Goal: Task Accomplishment & Management: Use online tool/utility

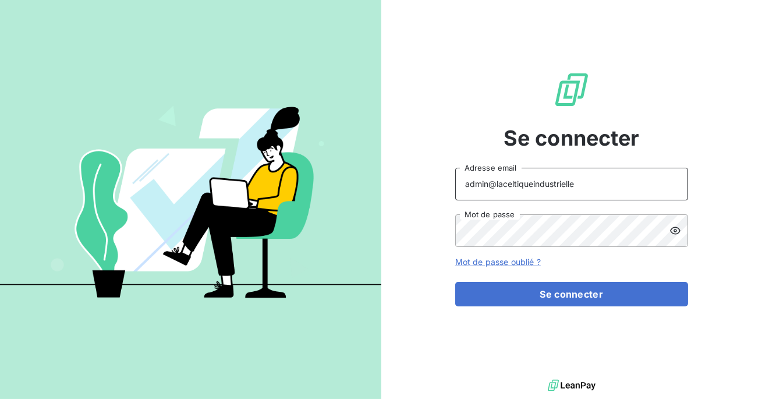
click at [612, 189] on input "admin@laceltiqueindustrielle" at bounding box center [571, 184] width 233 height 33
type input "admin@CTC"
click at [535, 307] on div "Se connecter admin@CTC Adresse email Mot de passe Mot de passe oublié ? Se conn…" at bounding box center [571, 188] width 233 height 377
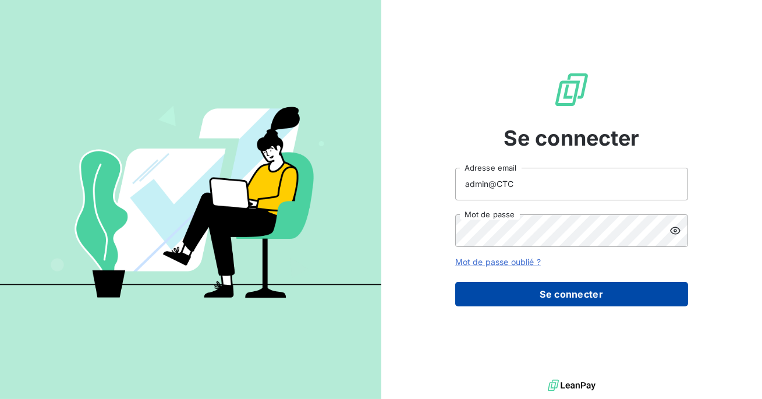
click at [540, 292] on button "Se connecter" at bounding box center [571, 294] width 233 height 24
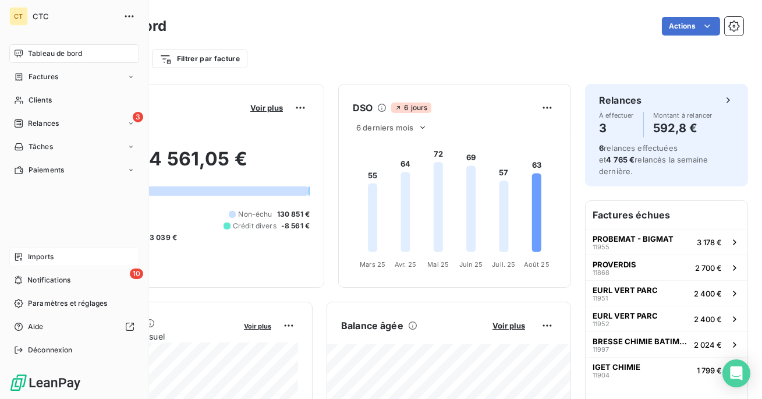
click at [55, 256] on div "Imports" at bounding box center [74, 256] width 130 height 19
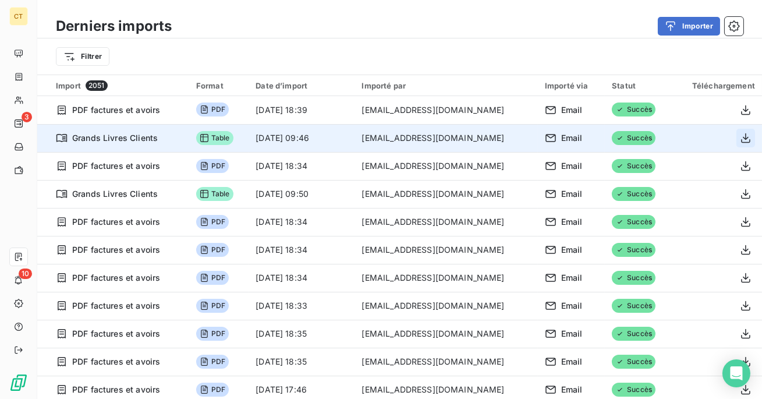
click at [741, 139] on icon "button" at bounding box center [745, 138] width 9 height 10
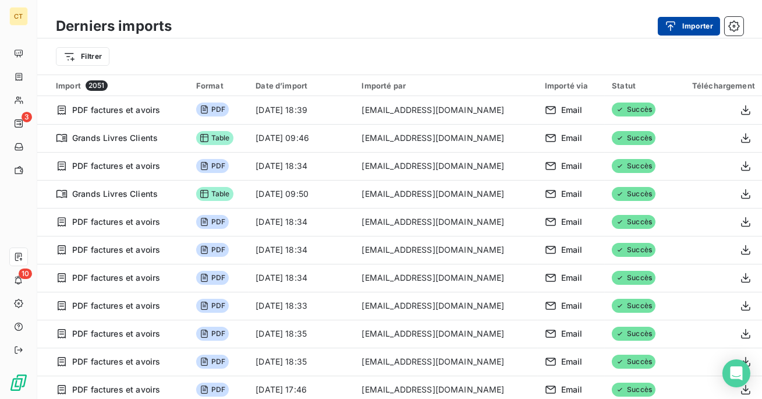
click at [685, 24] on button "Importer" at bounding box center [689, 26] width 62 height 19
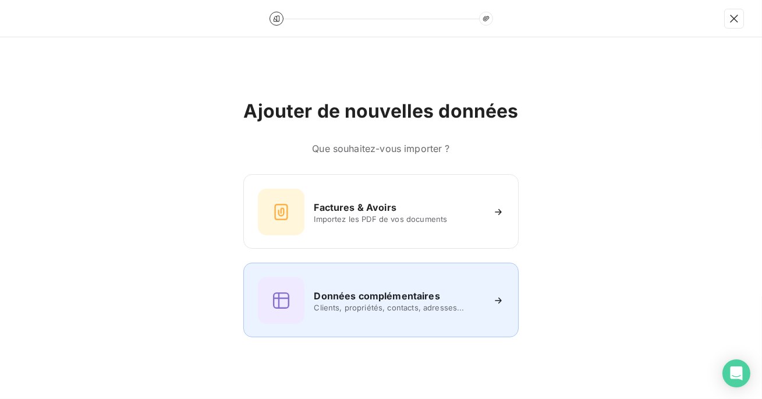
click at [359, 307] on span "Clients, propriétés, contacts, adresses..." at bounding box center [398, 307] width 169 height 9
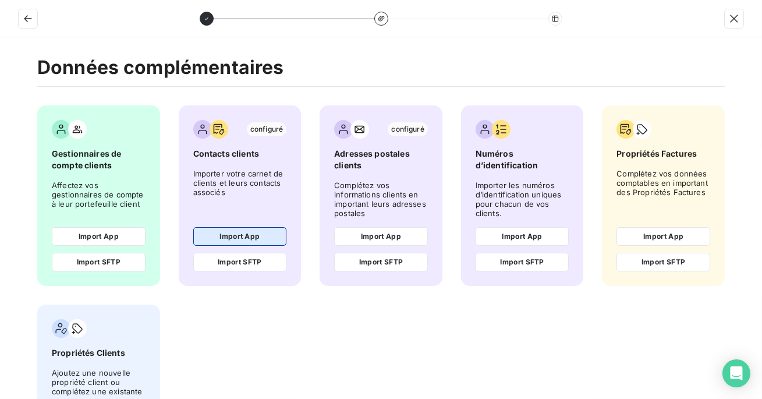
click at [253, 240] on button "Import App" at bounding box center [240, 236] width 94 height 19
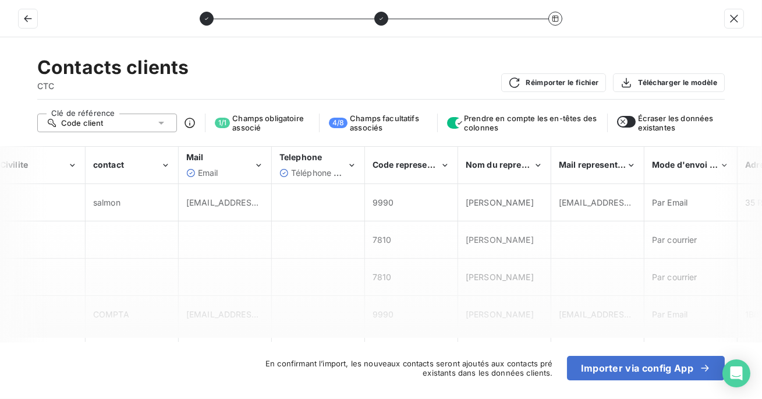
scroll to position [0, 1324]
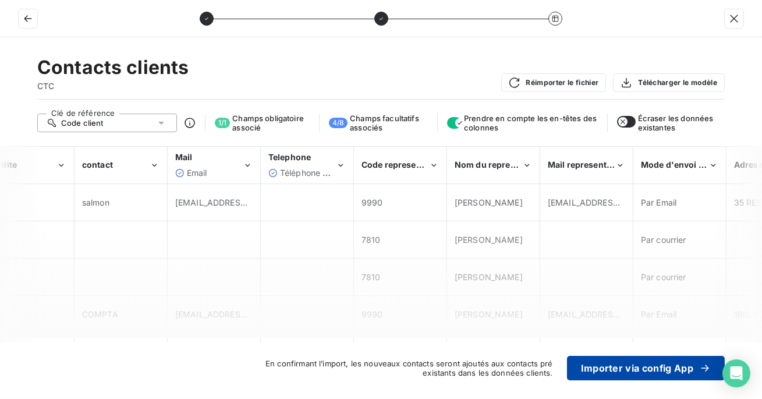
click at [627, 364] on button "Importer via config App" at bounding box center [646, 368] width 158 height 24
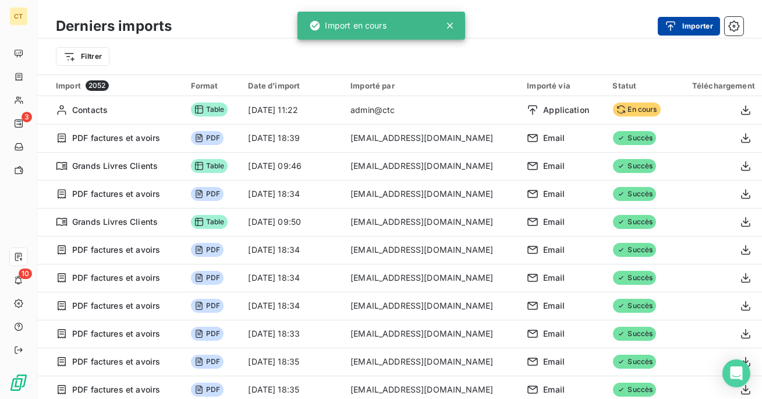
click at [703, 34] on button "Importer" at bounding box center [689, 26] width 62 height 19
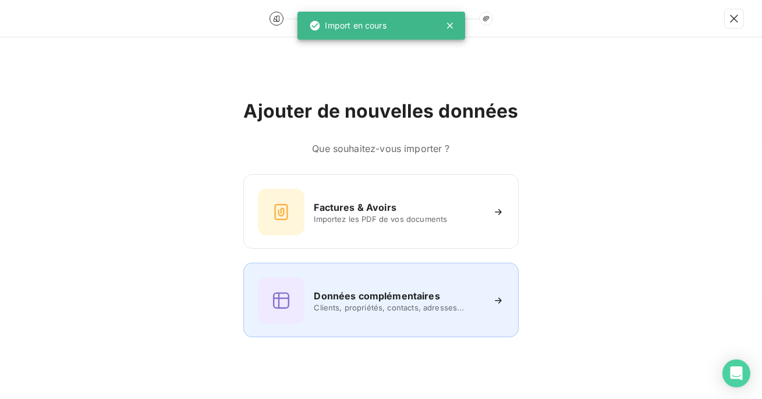
click at [386, 309] on span "Clients, propriétés, contacts, adresses..." at bounding box center [398, 307] width 169 height 9
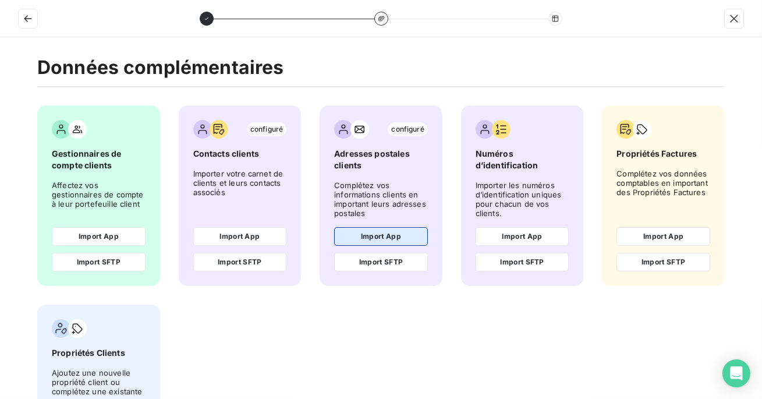
click at [373, 230] on button "Import App" at bounding box center [381, 236] width 94 height 19
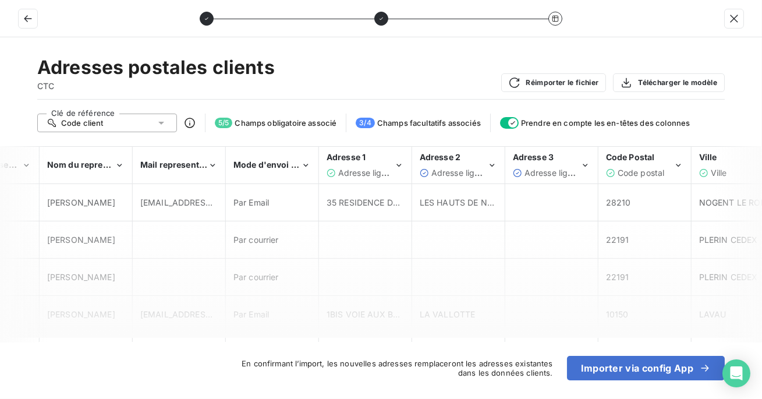
scroll to position [0, 1742]
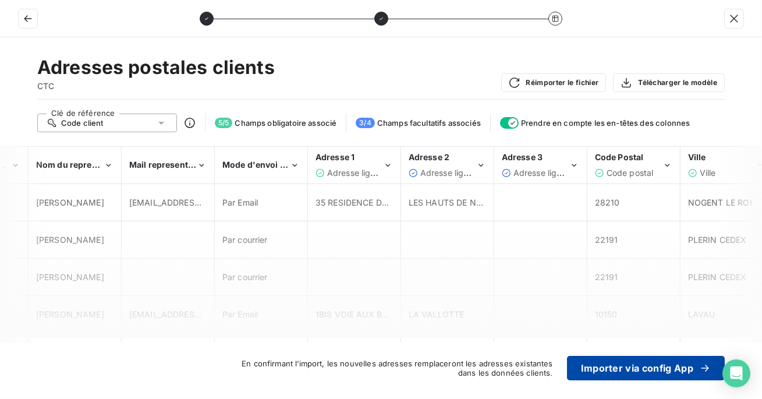
click at [639, 361] on button "Importer via config App" at bounding box center [646, 368] width 158 height 24
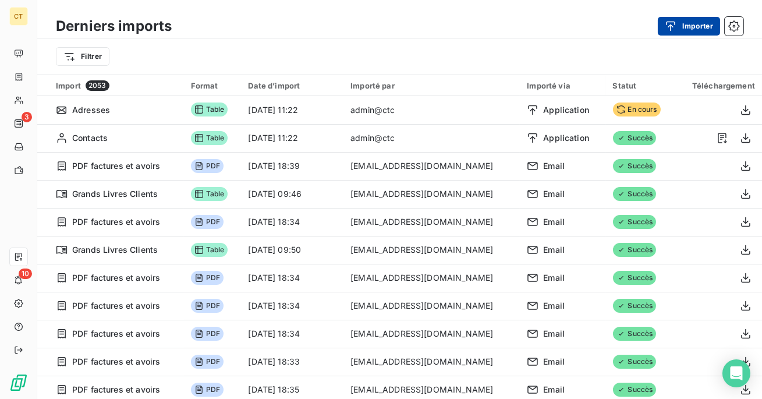
click at [687, 26] on button "Importer" at bounding box center [689, 26] width 62 height 19
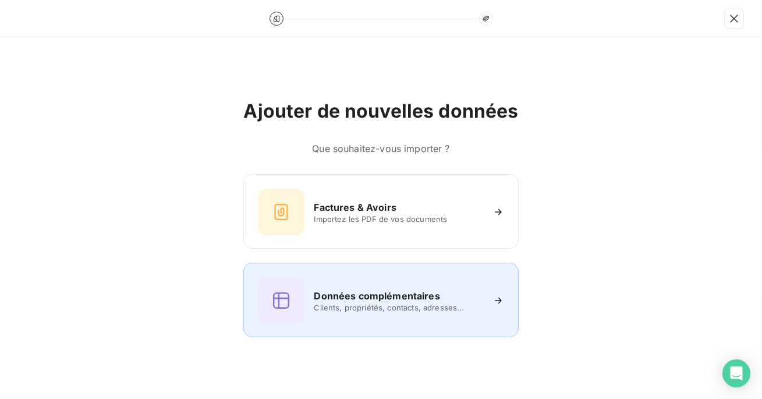
click at [362, 317] on div "Données complémentaires Clients, propriétés, contacts, adresses..." at bounding box center [381, 300] width 246 height 47
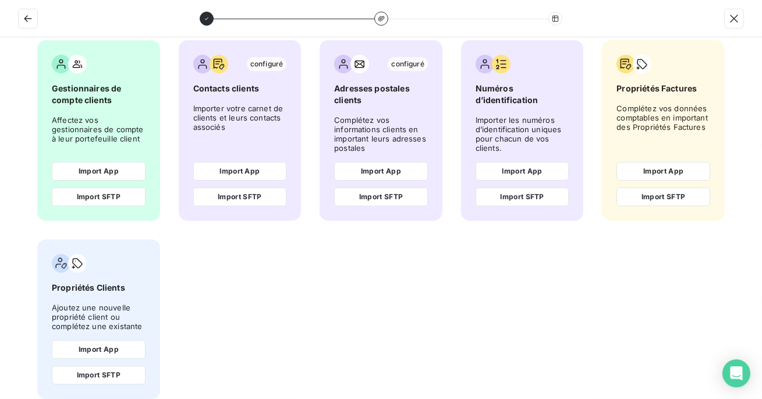
scroll to position [83, 0]
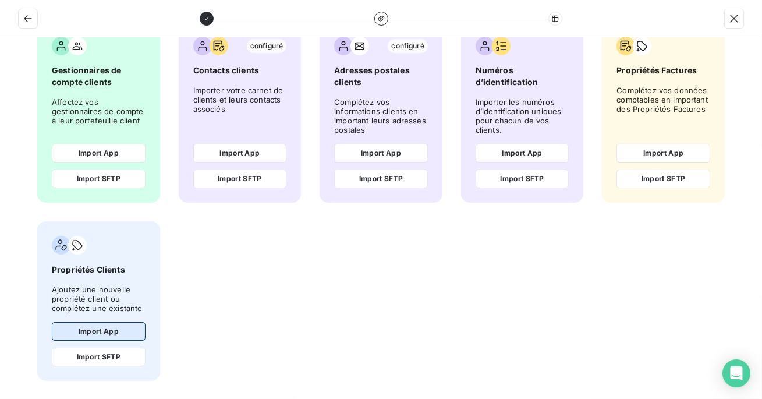
click at [89, 326] on button "Import App" at bounding box center [99, 331] width 94 height 19
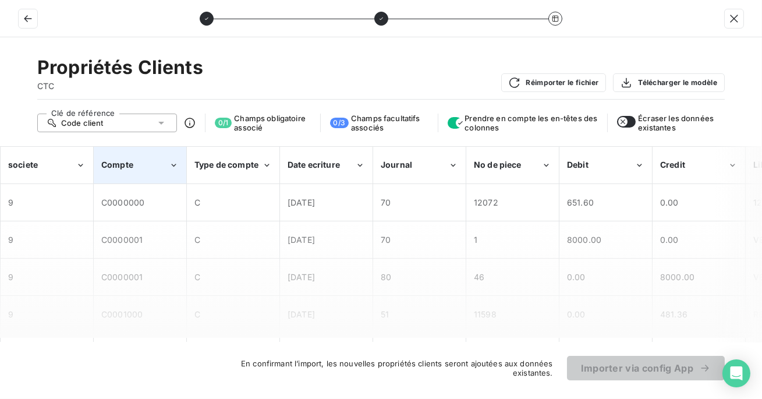
click at [178, 172] on div "Compte" at bounding box center [139, 165] width 91 height 36
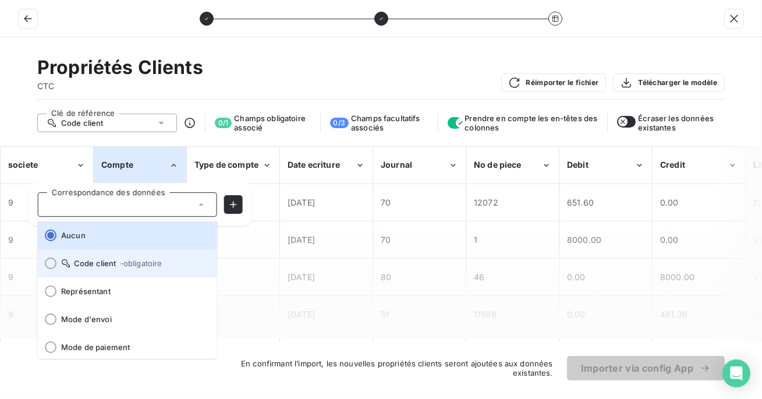
click at [132, 260] on span "- obligatoire" at bounding box center [140, 263] width 43 height 9
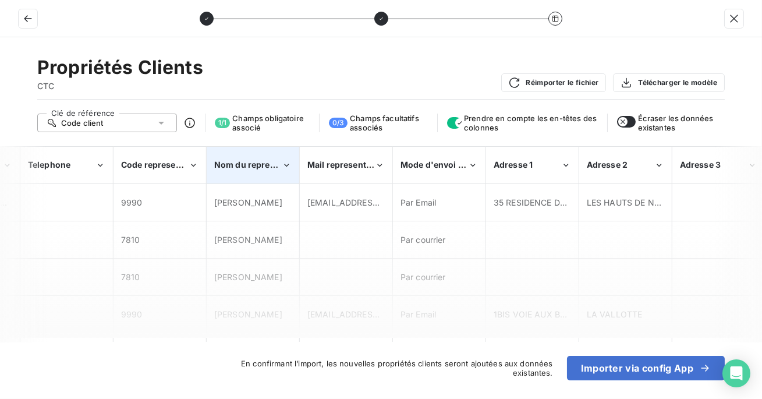
scroll to position [0, 1562]
click at [260, 159] on div "Nom du representant" at bounding box center [250, 165] width 68 height 12
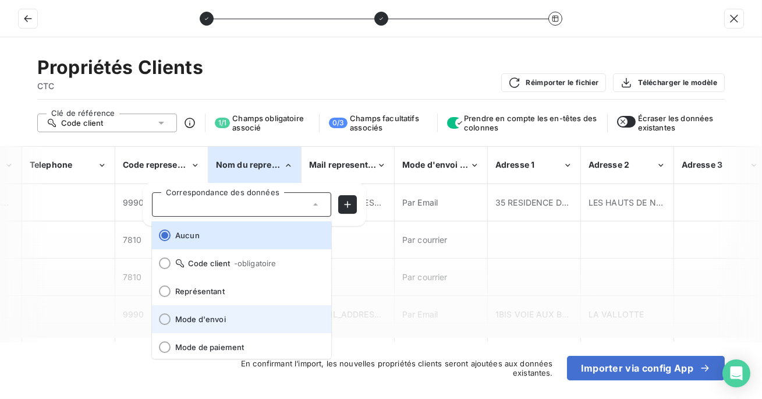
scroll to position [4, 0]
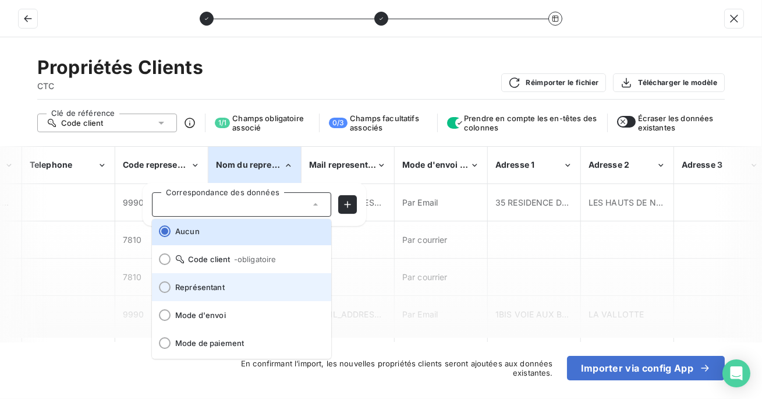
click at [229, 288] on span "Représentant" at bounding box center [248, 286] width 147 height 9
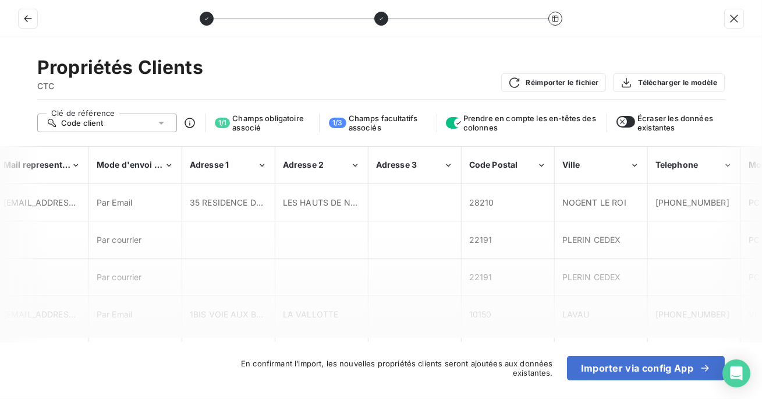
scroll to position [0, 2033]
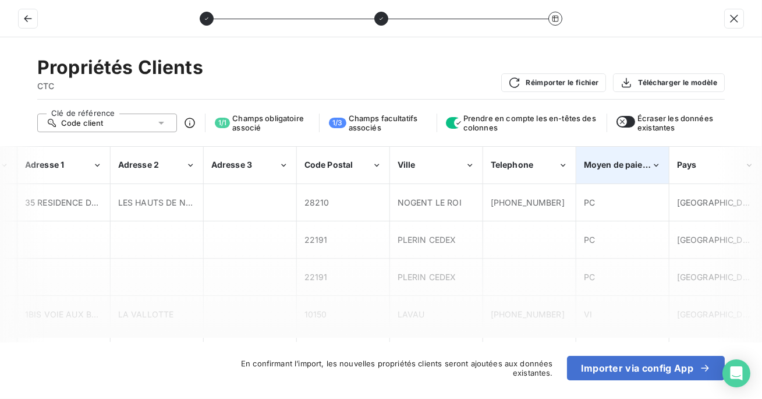
click at [625, 158] on div "Moyen de paiement" at bounding box center [622, 165] width 91 height 36
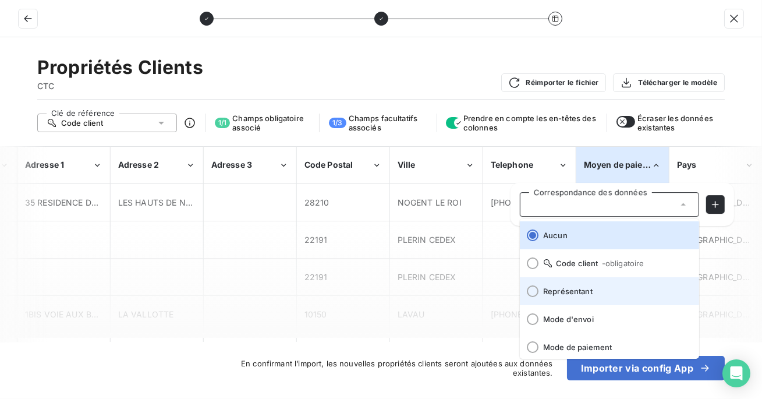
scroll to position [4, 0]
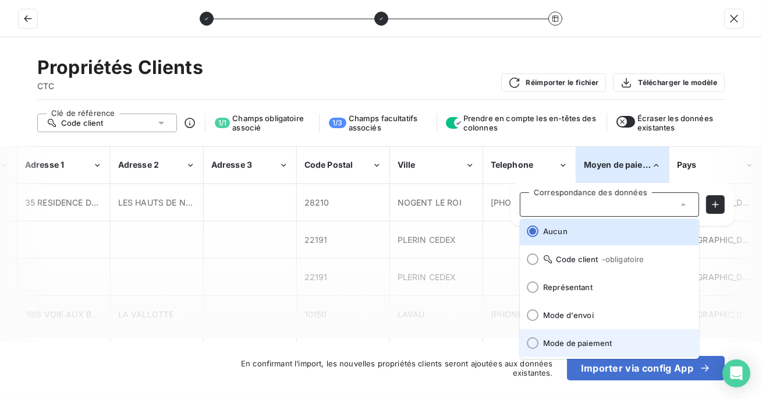
click at [550, 342] on span "Mode de paiement" at bounding box center [616, 342] width 147 height 9
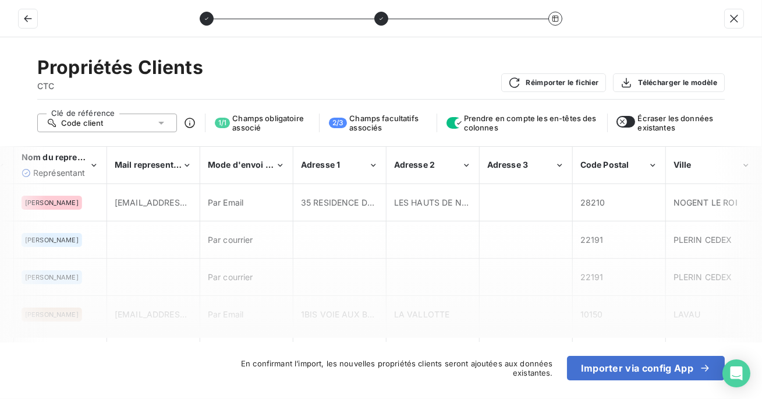
scroll to position [0, 1724]
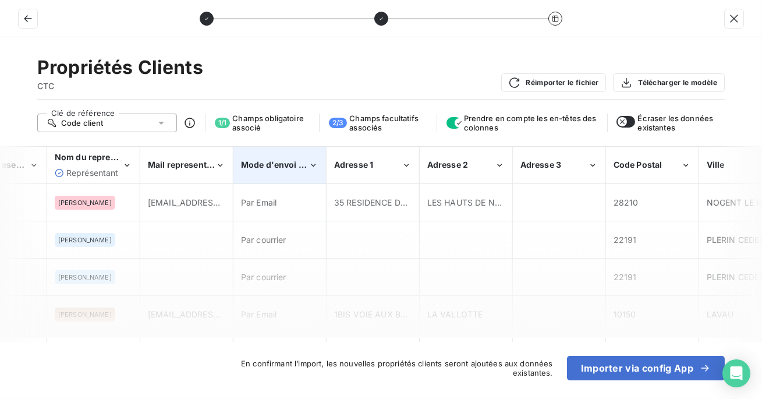
click at [305, 170] on div "Mode d'envoi des factures" at bounding box center [275, 165] width 68 height 12
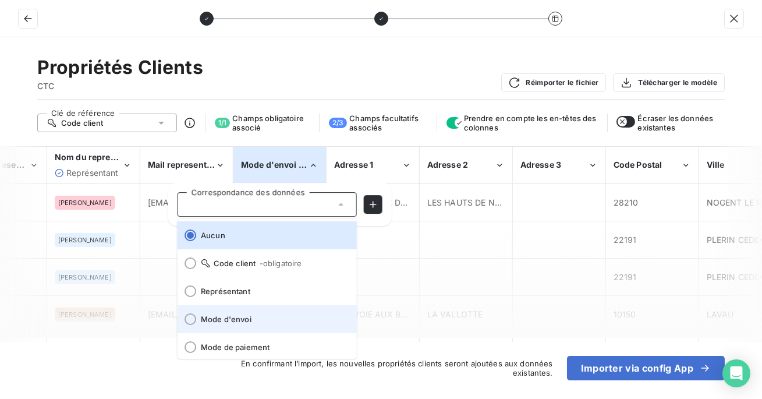
click at [236, 317] on span "Mode d'envoi" at bounding box center [274, 318] width 147 height 9
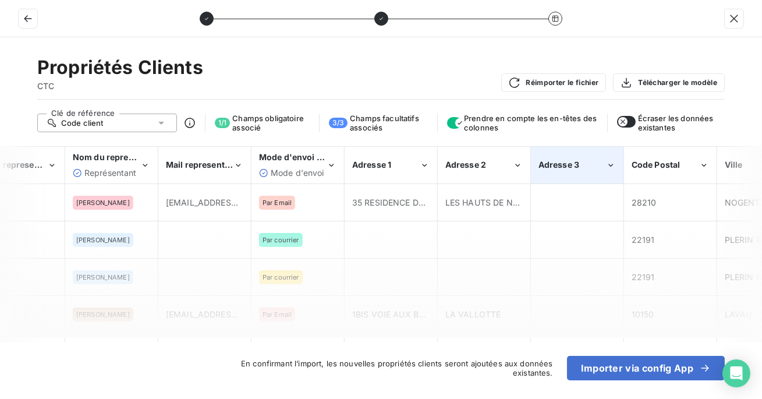
scroll to position [0, 1687]
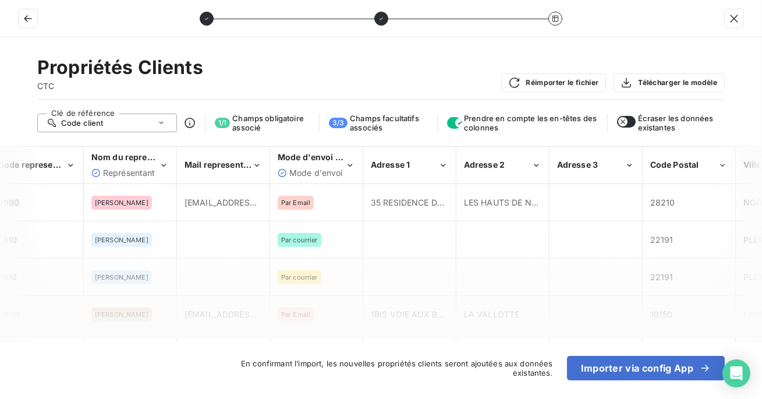
click at [627, 122] on icon "button" at bounding box center [622, 121] width 9 height 9
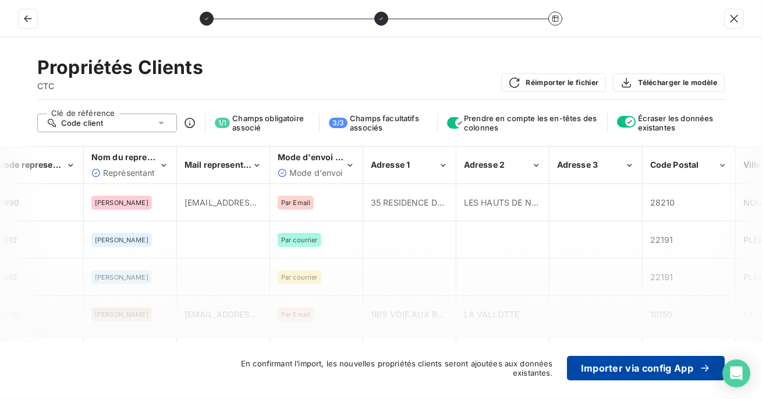
click at [614, 370] on button "Importer via config App" at bounding box center [646, 368] width 158 height 24
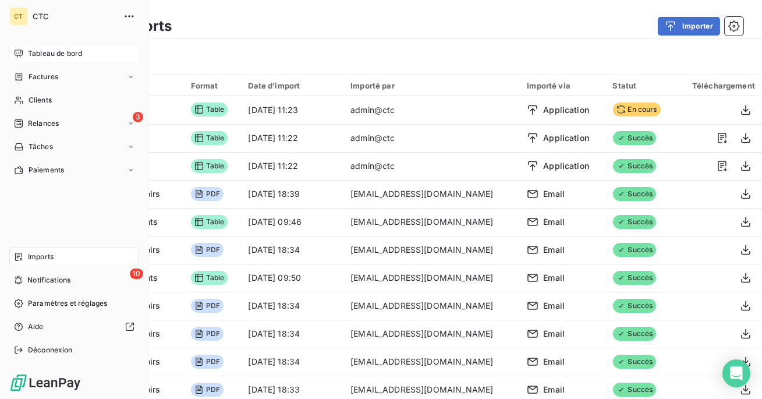
click at [30, 47] on div "Tableau de bord" at bounding box center [74, 53] width 130 height 19
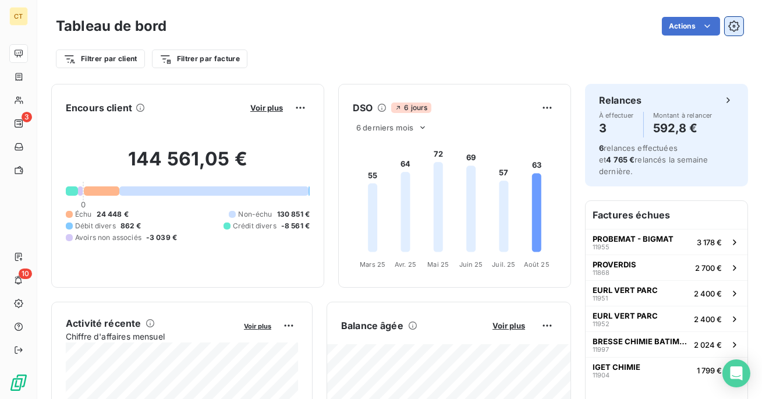
click at [729, 26] on icon "button" at bounding box center [733, 25] width 11 height 11
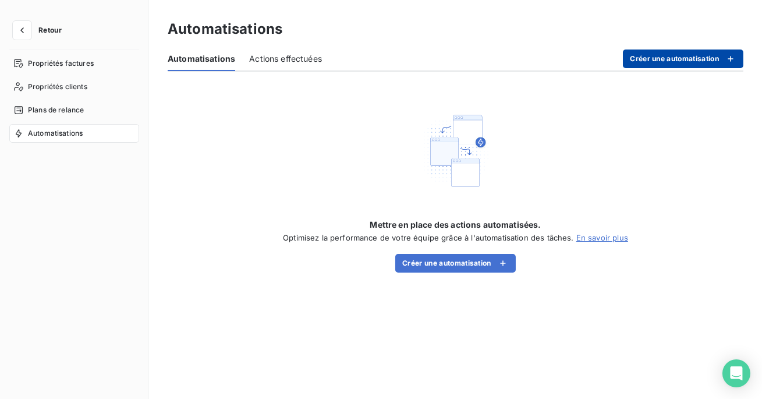
click at [670, 50] on button "Créer une automatisation" at bounding box center [683, 58] width 121 height 19
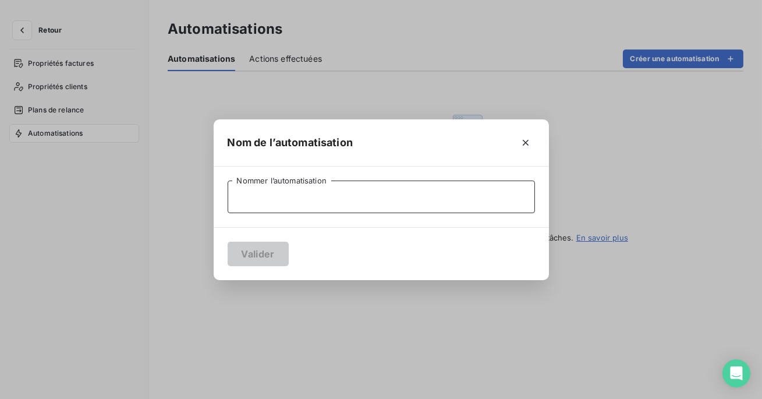
click at [362, 193] on input "Nommer l’automatisation" at bounding box center [381, 197] width 307 height 33
type input "E"
type input "Relances par courrier"
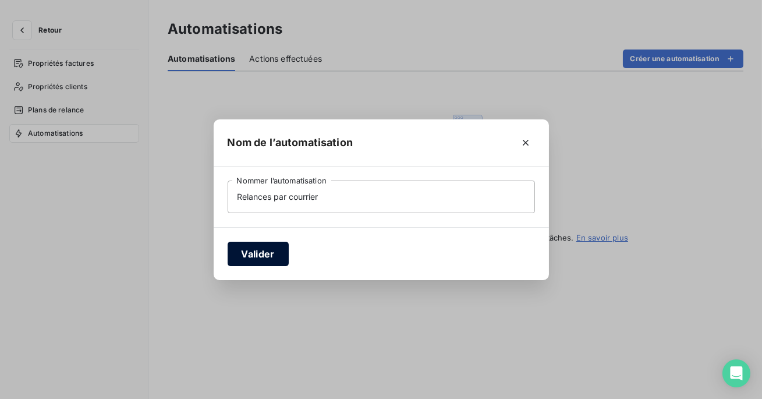
click at [268, 244] on button "Valider" at bounding box center [258, 254] width 61 height 24
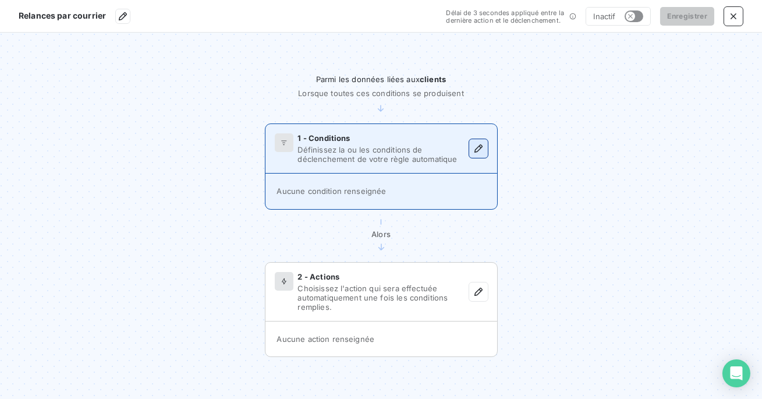
click at [475, 151] on icon "button" at bounding box center [478, 148] width 8 height 8
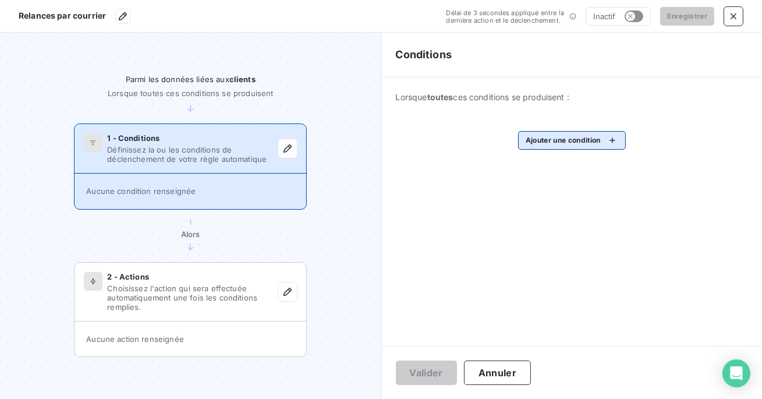
click at [552, 143] on html "Relances par courrier Délai de 3 secondes appliqué entre la dernière action et …" at bounding box center [381, 199] width 762 height 399
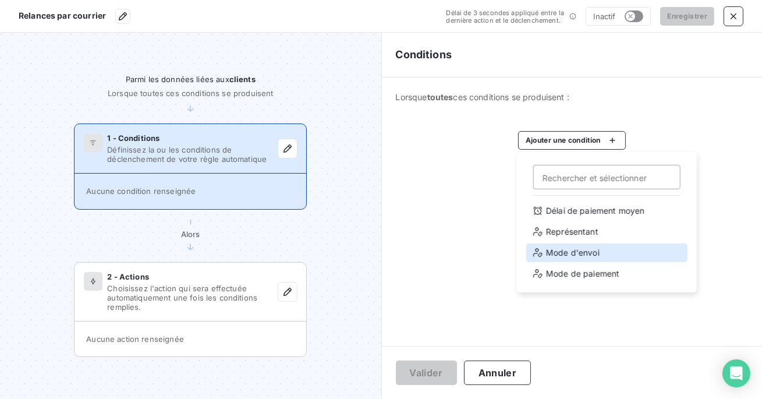
click at [572, 257] on div "Mode d'envoi" at bounding box center [606, 252] width 161 height 19
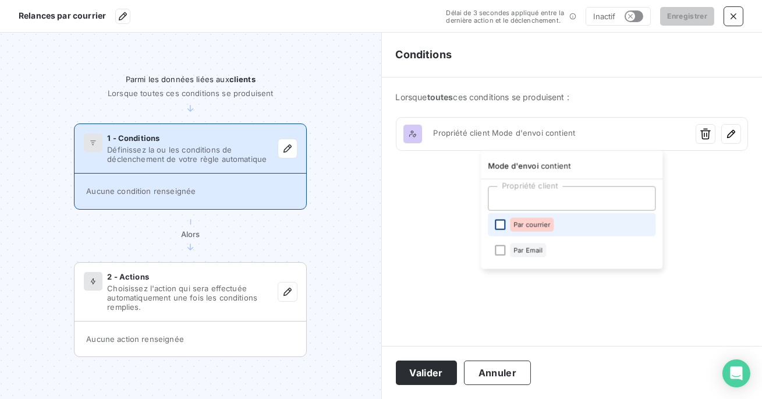
click at [498, 228] on div at bounding box center [500, 225] width 10 height 10
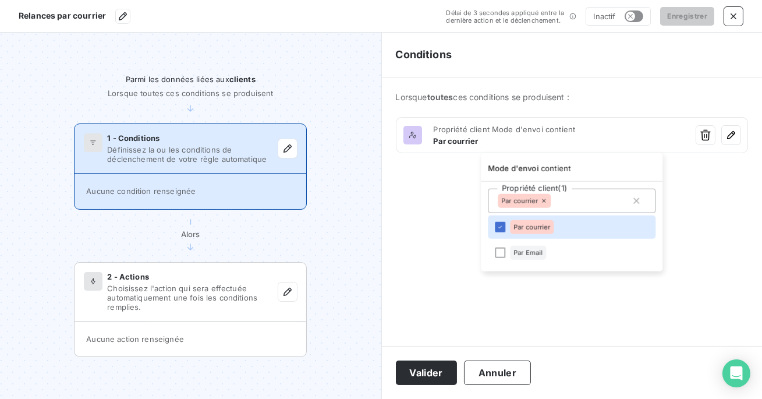
click at [436, 378] on html "Relances par courrier Délai de 3 secondes appliqué entre la dernière action et …" at bounding box center [381, 199] width 762 height 399
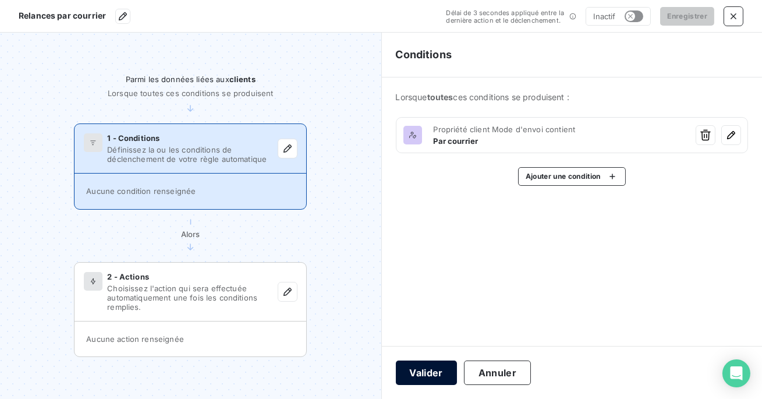
click at [429, 377] on button "Valider" at bounding box center [426, 372] width 61 height 24
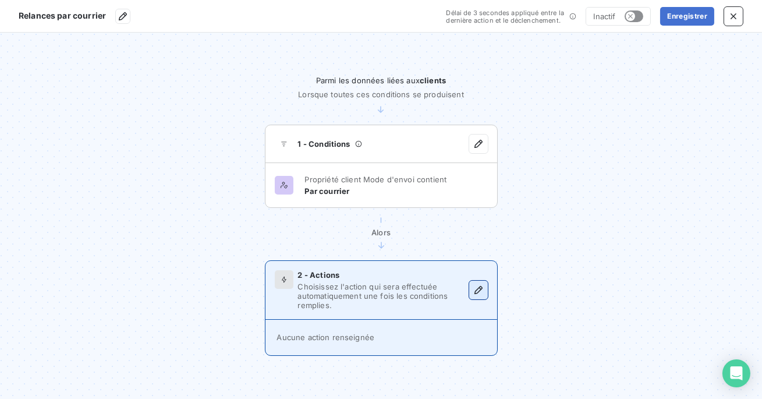
click at [474, 296] on icon "button" at bounding box center [479, 290] width 12 height 12
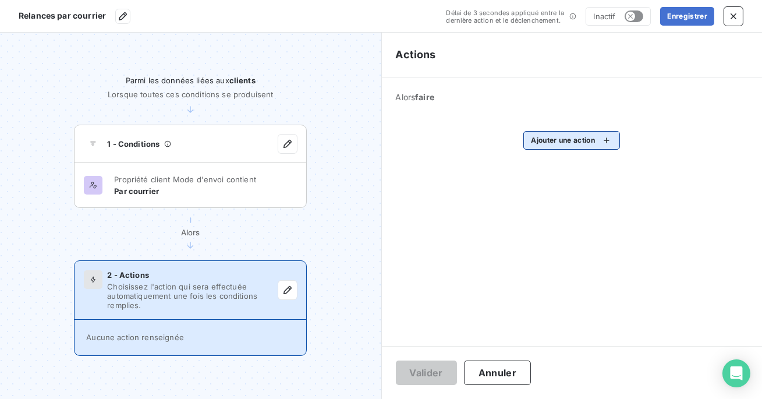
click at [556, 148] on html "Relances par courrier Délai de 3 secondes appliqué entre la dernière action et …" at bounding box center [381, 199] width 762 height 399
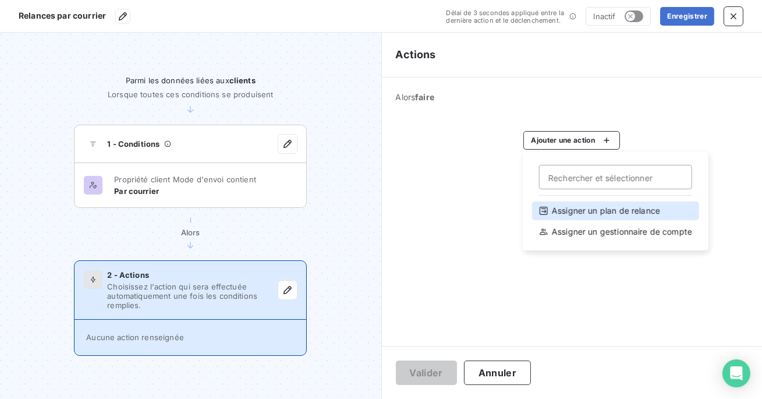
click at [561, 210] on div "Assigner un plan de relance" at bounding box center [615, 210] width 167 height 19
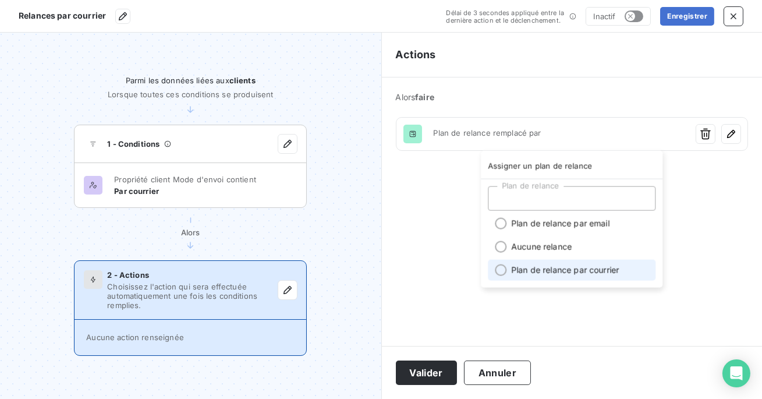
click at [500, 267] on div at bounding box center [501, 270] width 12 height 12
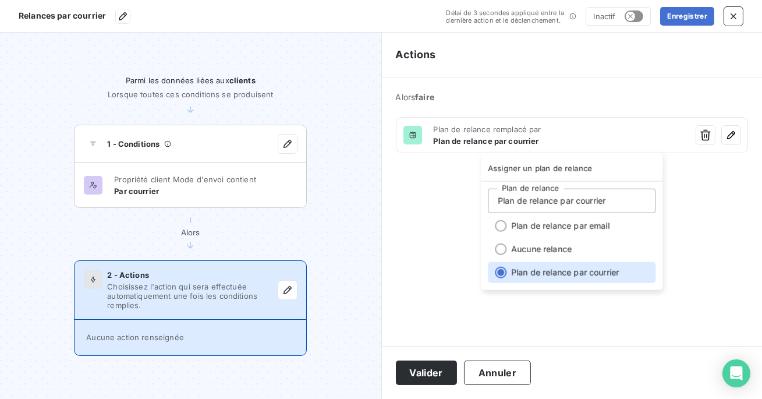
click at [436, 369] on html "Relances par courrier Délai de 3 secondes appliqué entre la dernière action et …" at bounding box center [381, 199] width 762 height 399
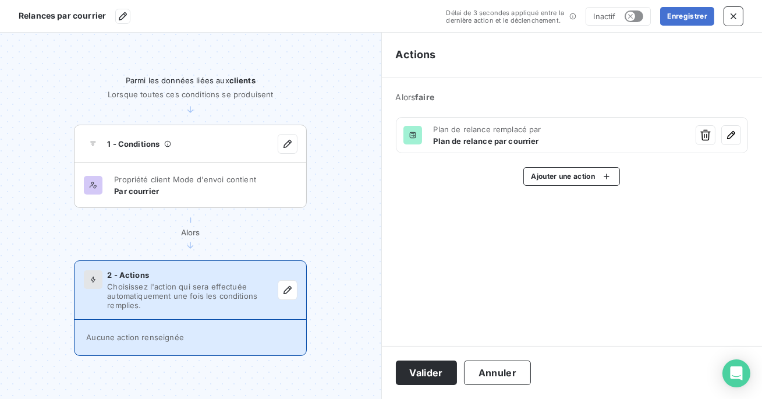
click at [436, 369] on button "Valider" at bounding box center [426, 372] width 61 height 24
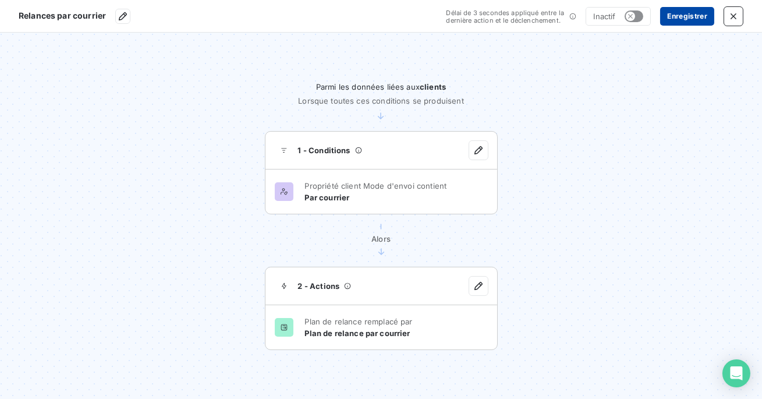
click at [691, 16] on button "Enregistrer" at bounding box center [687, 16] width 54 height 19
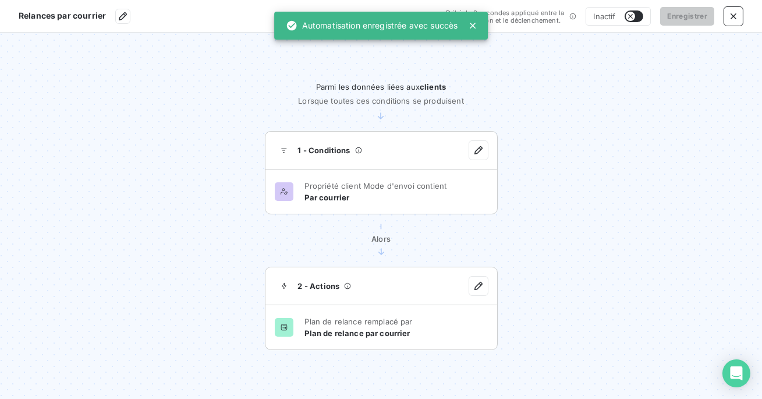
click at [637, 18] on button "button" at bounding box center [634, 16] width 19 height 12
click at [730, 9] on button "button" at bounding box center [733, 16] width 19 height 19
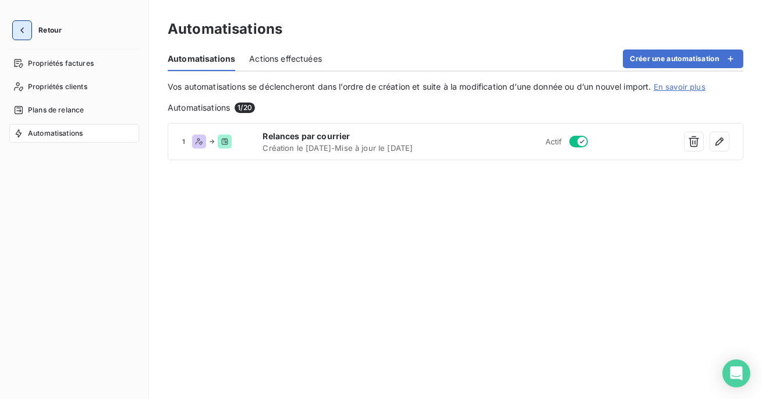
click at [23, 22] on button "button" at bounding box center [22, 30] width 19 height 19
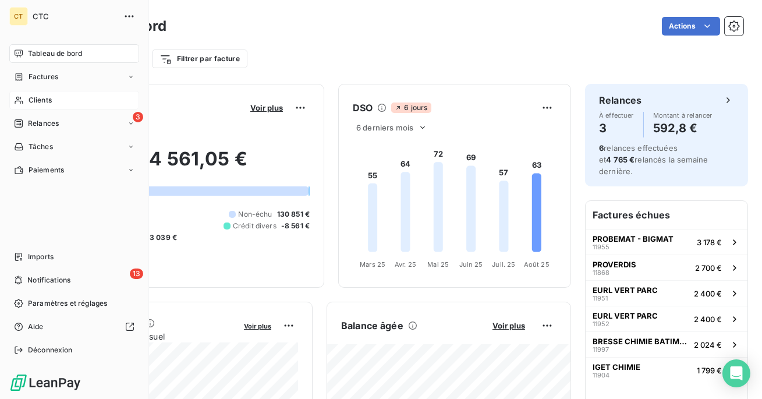
click at [82, 104] on div "Clients" at bounding box center [74, 100] width 130 height 19
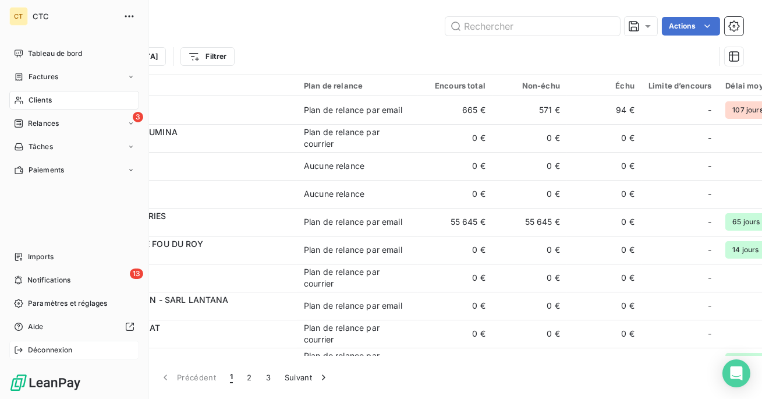
click at [34, 356] on div "Déconnexion" at bounding box center [74, 350] width 130 height 19
